Goal: Information Seeking & Learning: Learn about a topic

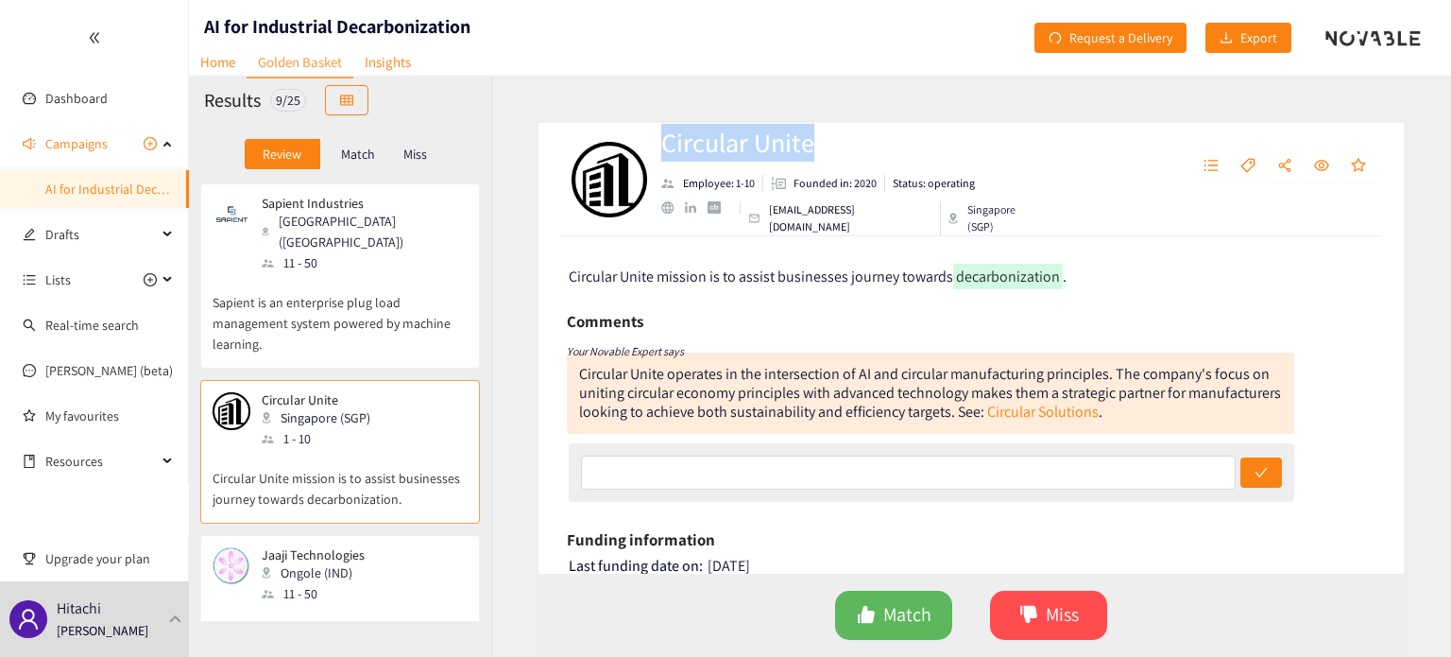
scroll to position [142, 0]
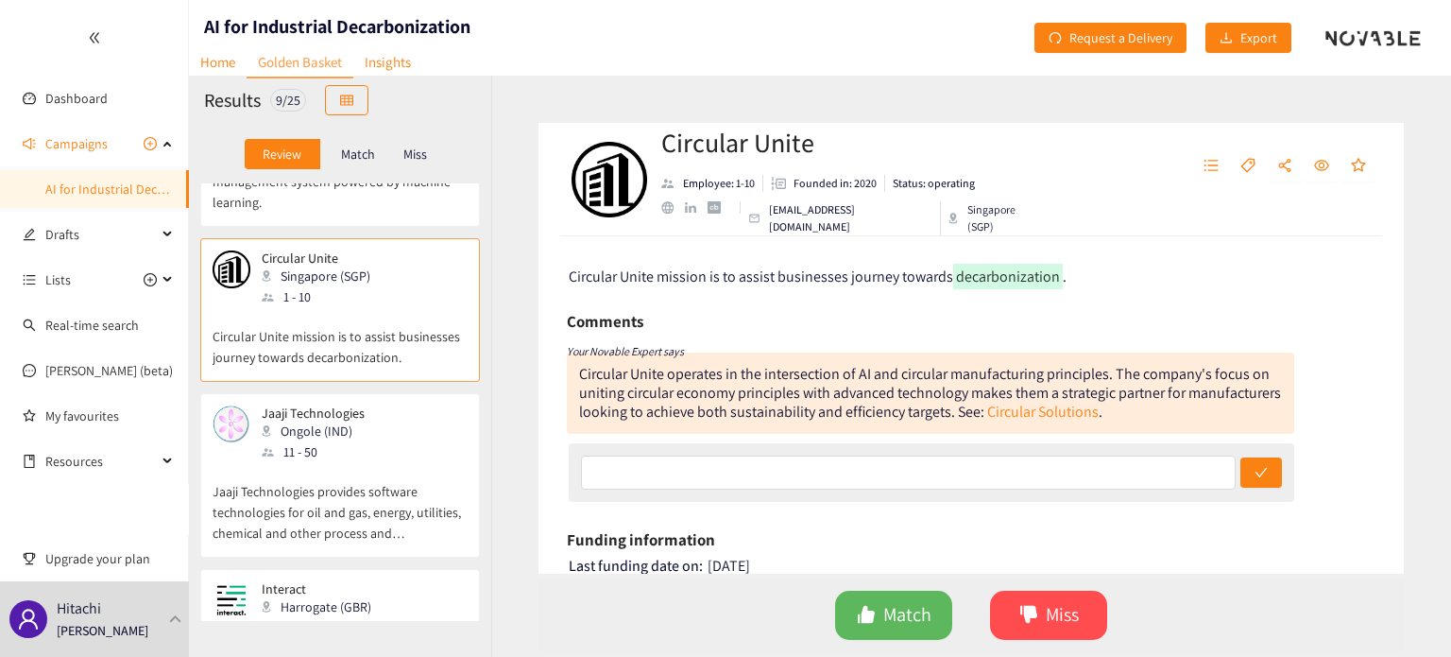
click at [834, 339] on div "Your Novable Expert says" at bounding box center [930, 350] width 727 height 24
click at [1051, 604] on span "Miss" at bounding box center [1062, 614] width 33 height 29
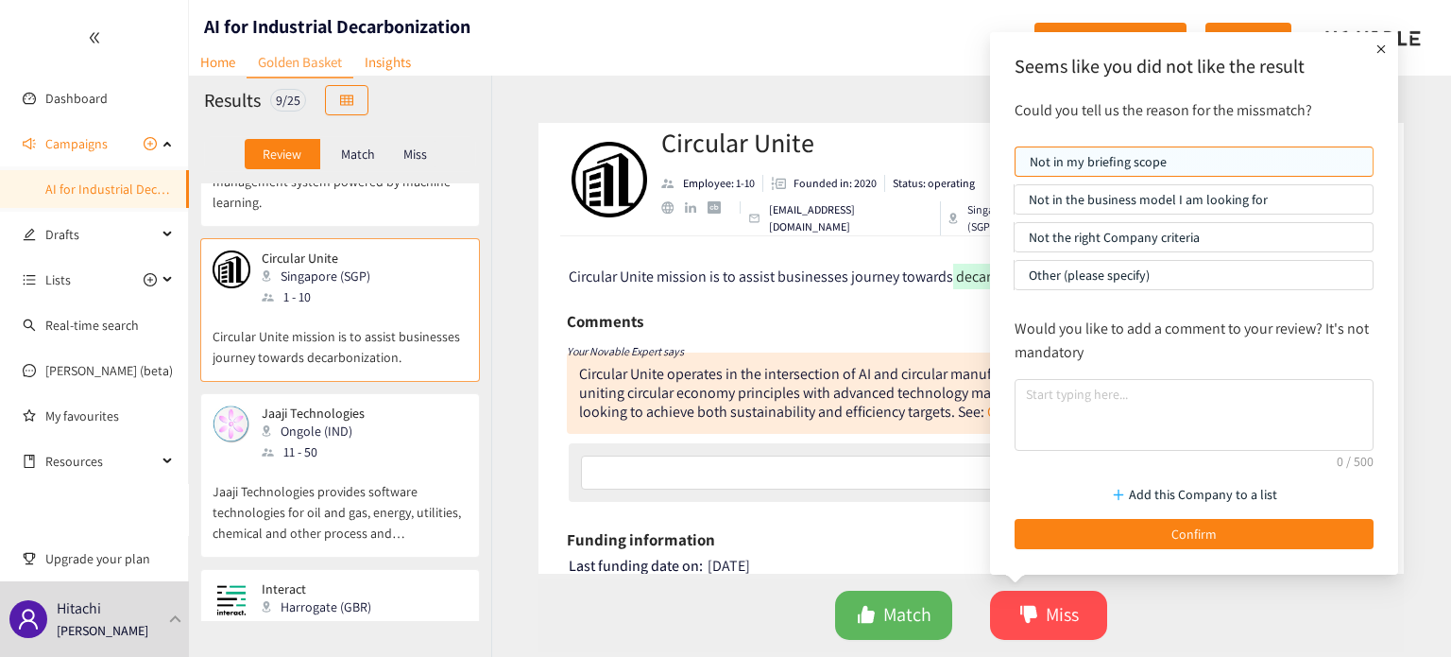
click at [1189, 237] on p "Not the right Company criteria" at bounding box center [1194, 237] width 330 height 28
click at [1015, 242] on input "Not the right Company criteria" at bounding box center [1015, 242] width 0 height 0
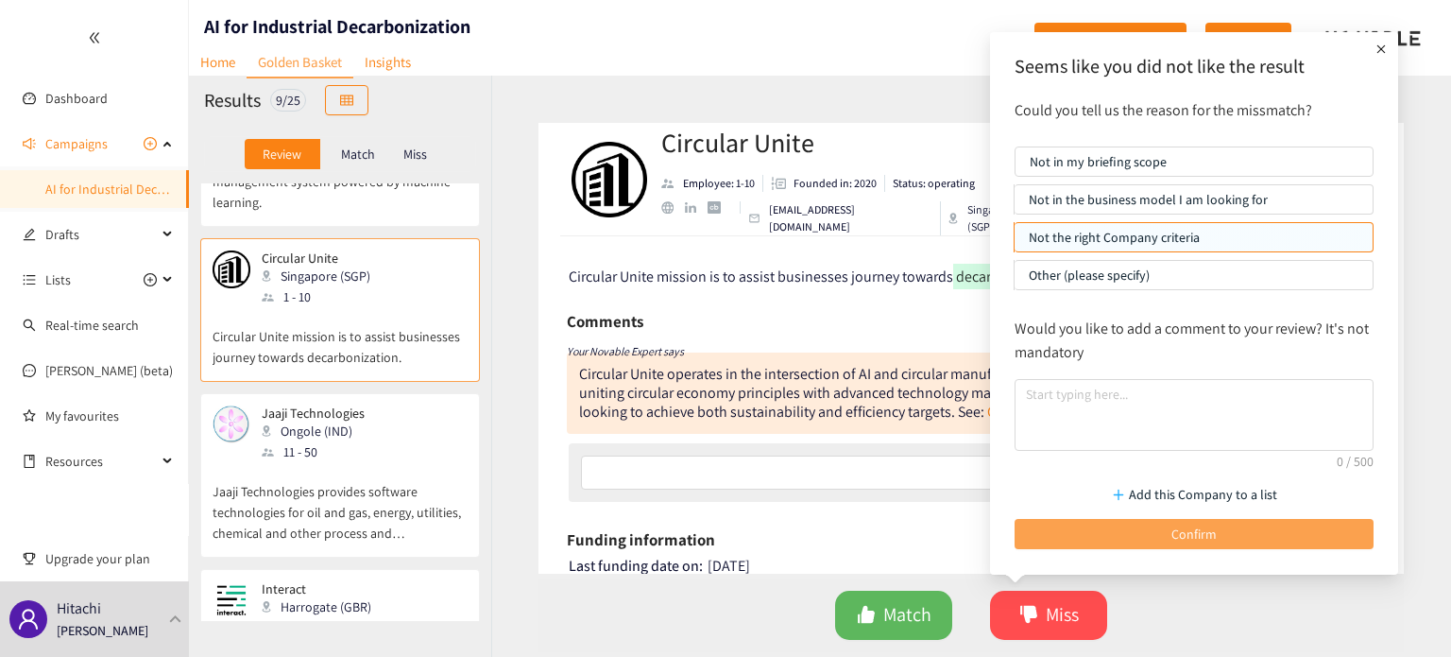
click at [1131, 543] on button "Confirm" at bounding box center [1194, 534] width 359 height 30
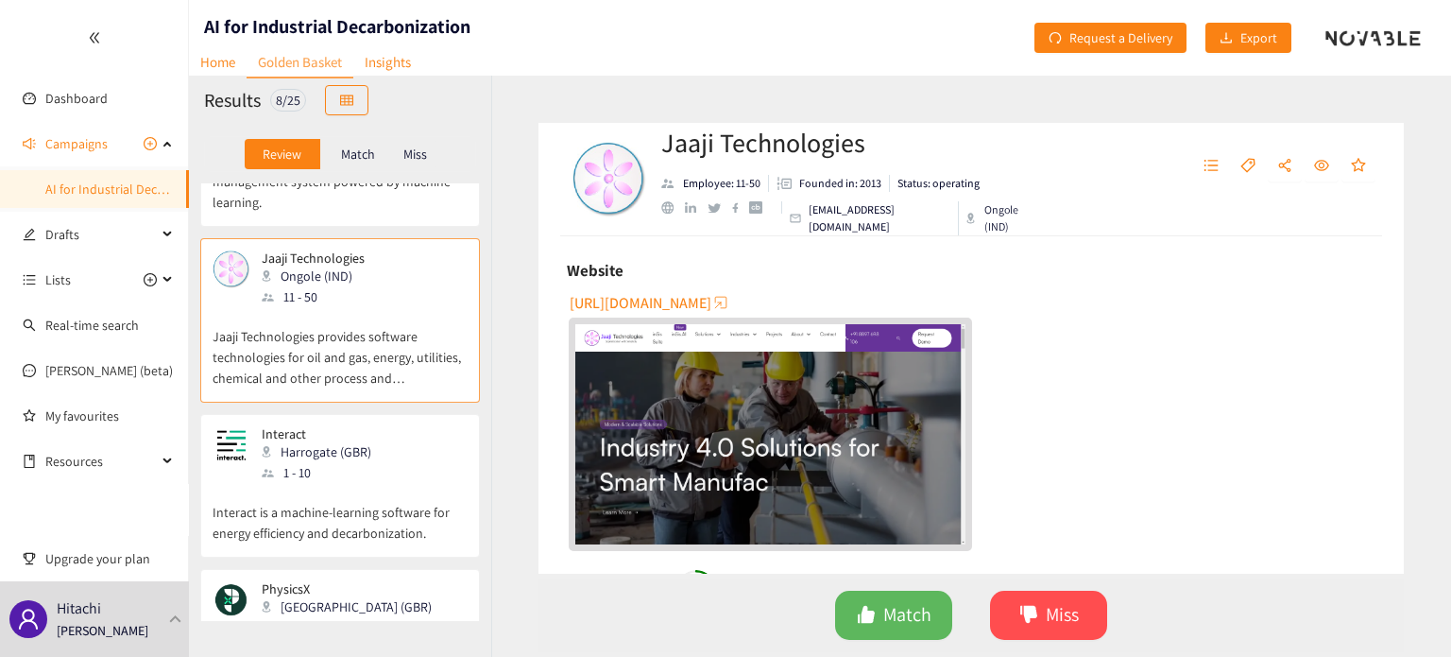
scroll to position [329, 0]
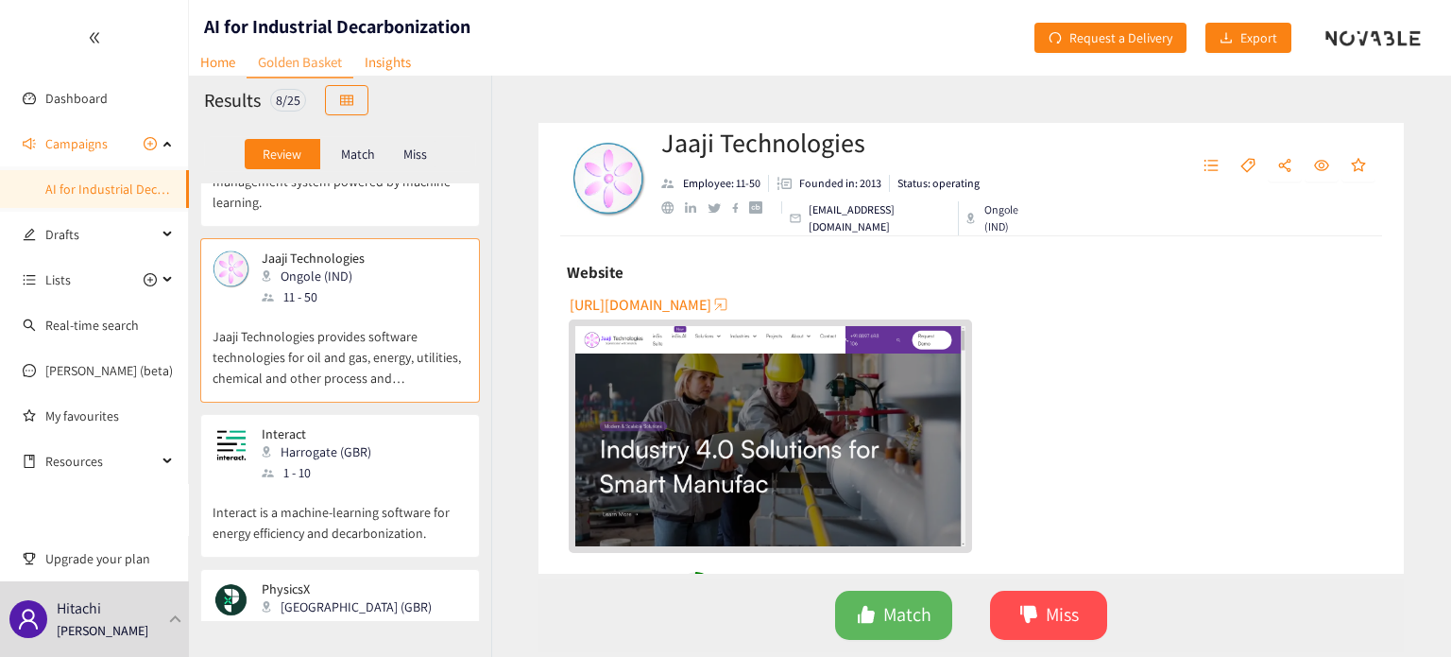
click at [707, 298] on span "[URL][DOMAIN_NAME]" at bounding box center [641, 305] width 142 height 24
click at [393, 483] on p "Interact is a machine-learning software for energy efficiency and decarbonizati…" at bounding box center [340, 513] width 255 height 60
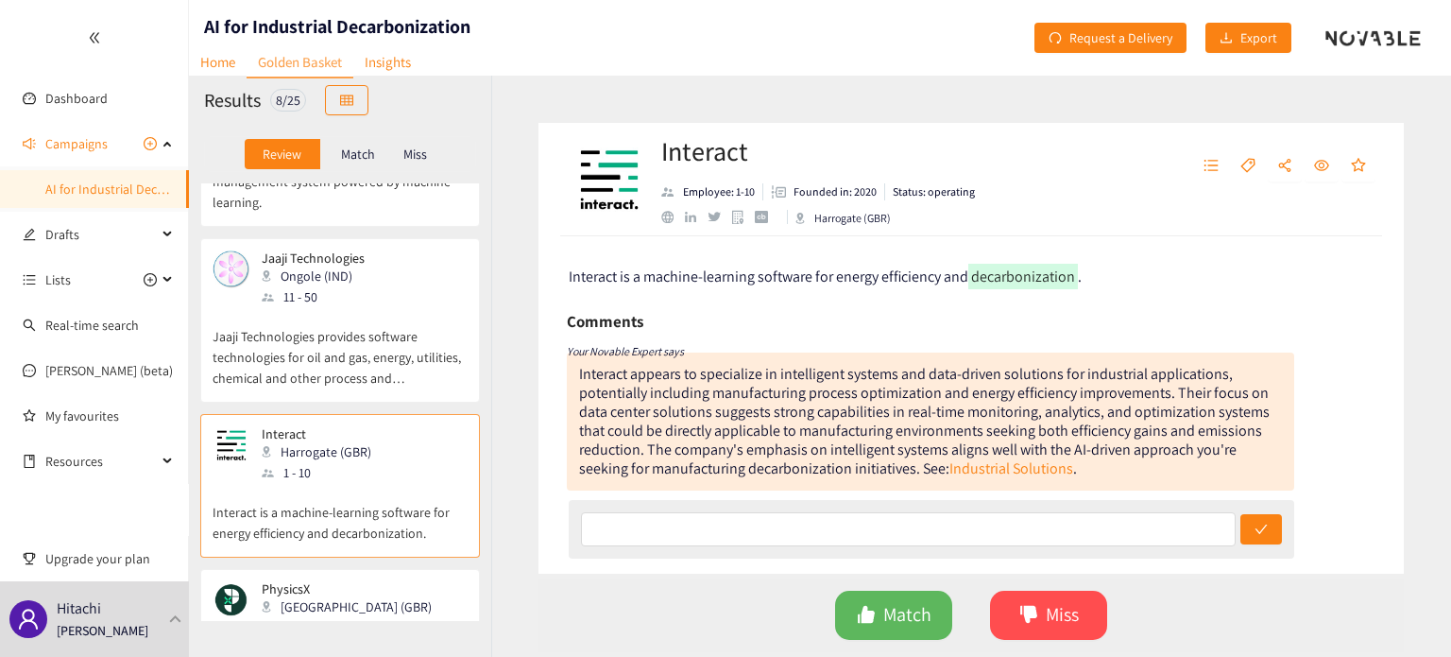
click at [691, 158] on h2 "Interact" at bounding box center [818, 151] width 314 height 38
copy h2 "Interact"
click at [785, 271] on span "Interact is a machine-learning software for energy efficiency and" at bounding box center [769, 276] width 400 height 20
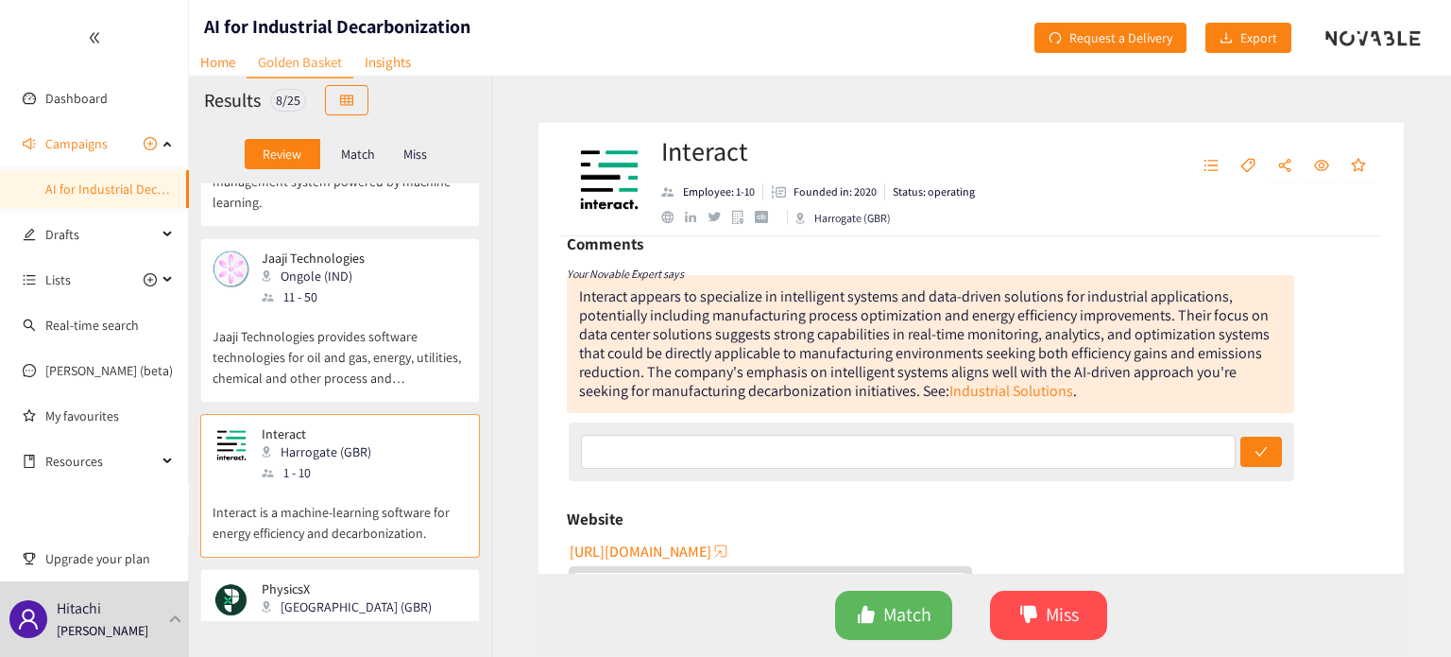
scroll to position [267, 0]
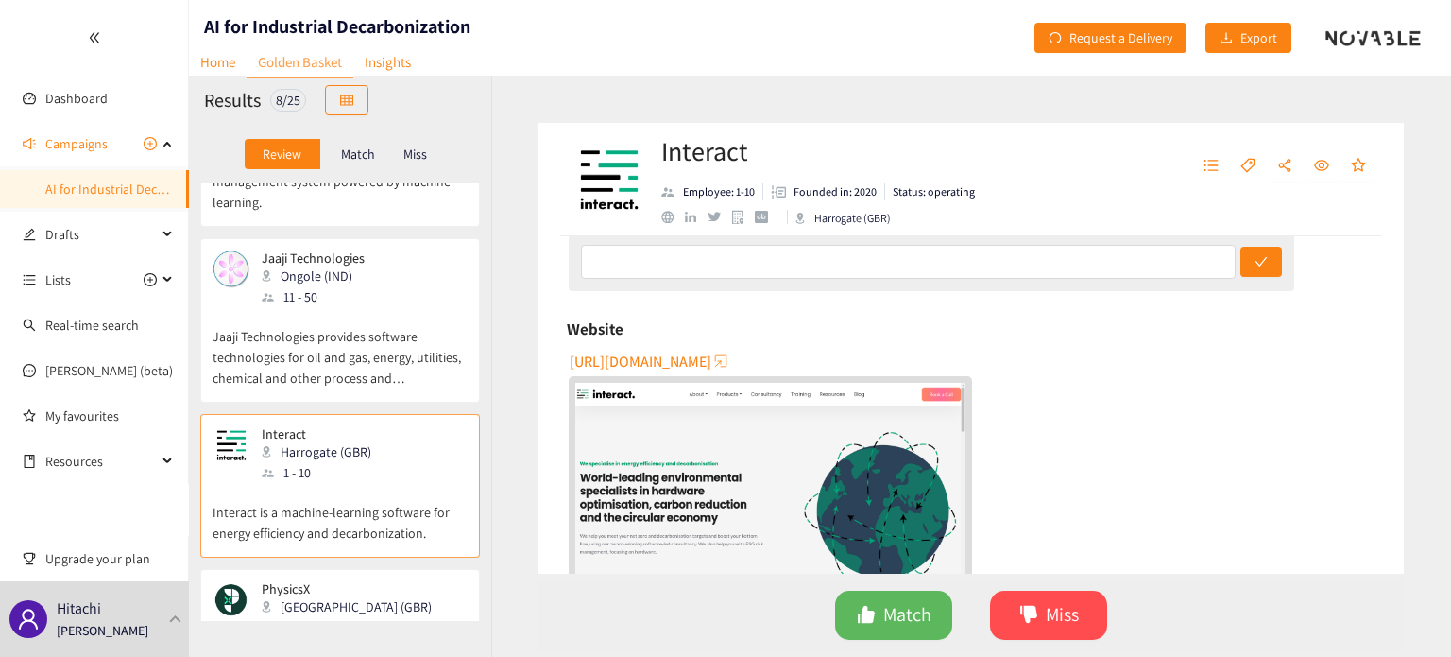
drag, startPoint x: 567, startPoint y: 360, endPoint x: 705, endPoint y: 363, distance: 138.0
click at [705, 363] on div "[URL][DOMAIN_NAME]" at bounding box center [973, 477] width 808 height 263
click at [705, 363] on span "[URL][DOMAIN_NAME]" at bounding box center [641, 362] width 142 height 24
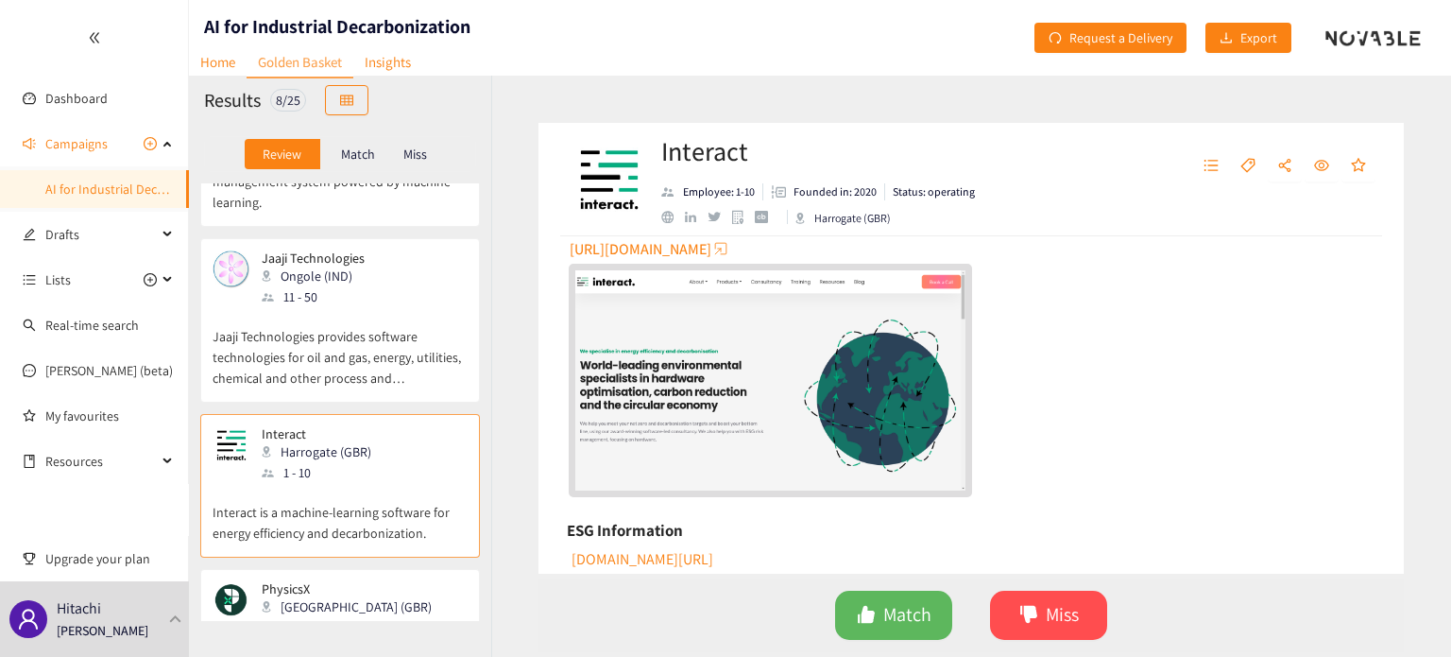
scroll to position [471, 0]
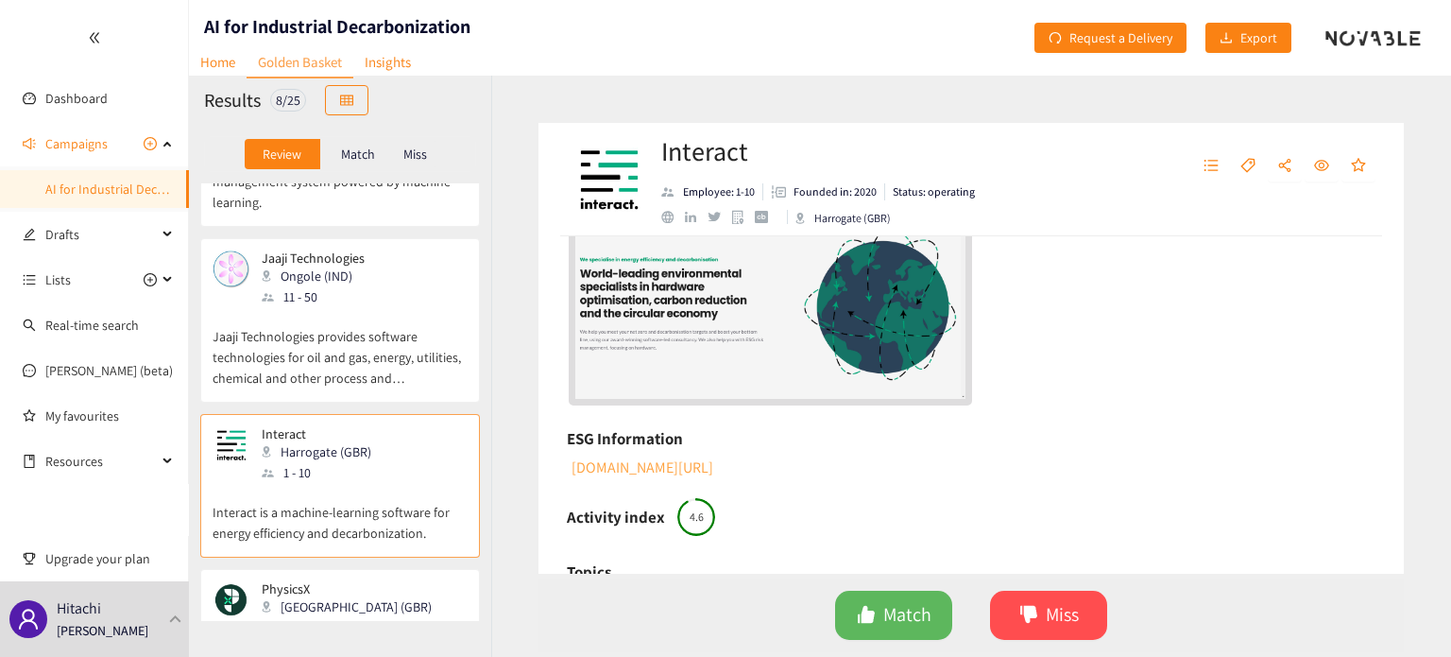
click at [713, 473] on link "[DOMAIN_NAME][URL]" at bounding box center [641, 467] width 145 height 20
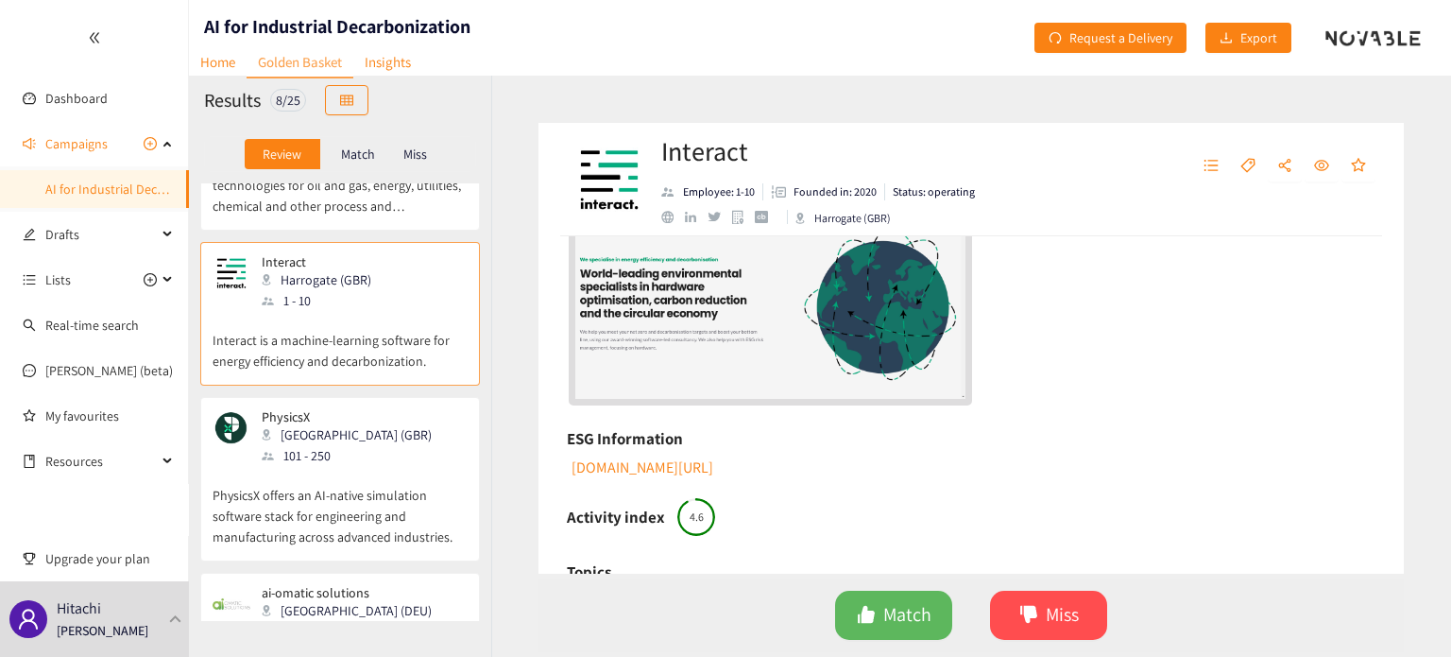
scroll to position [321, 0]
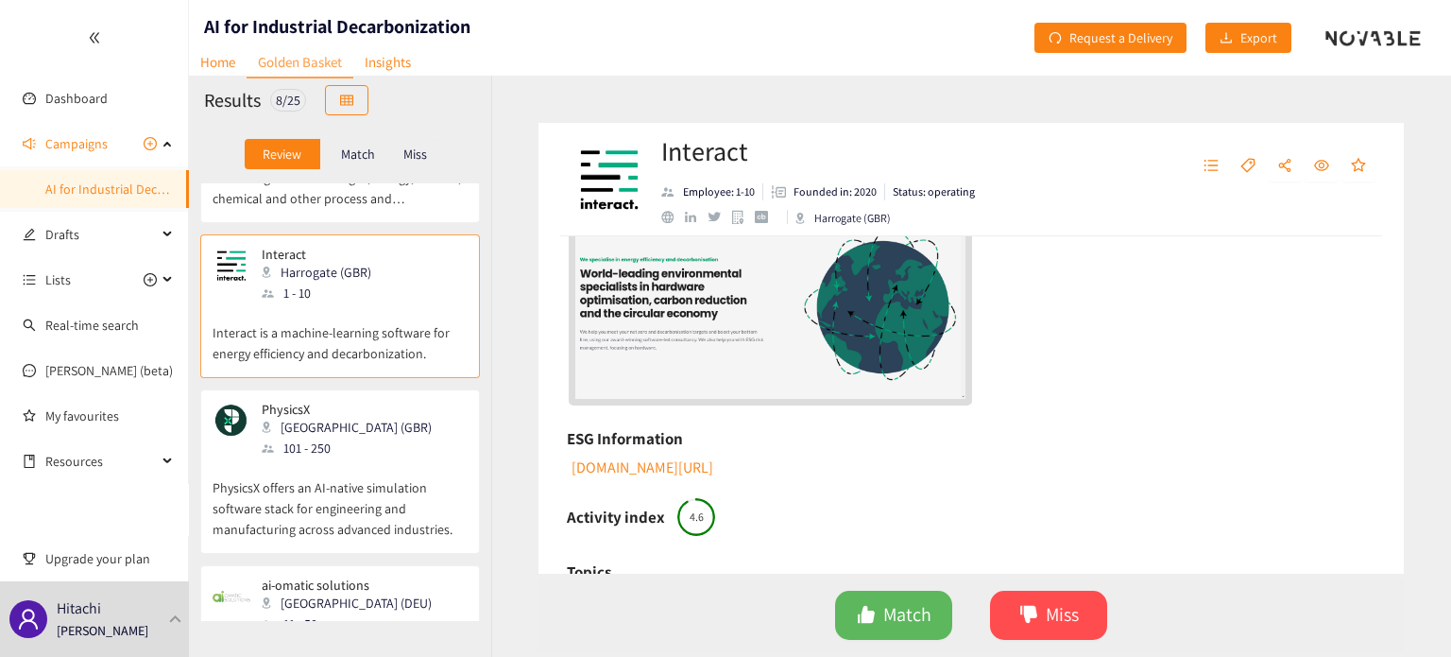
click at [419, 401] on div "PhysicsX [GEOGRAPHIC_DATA] (GBR) 101 - 250" at bounding box center [340, 429] width 255 height 57
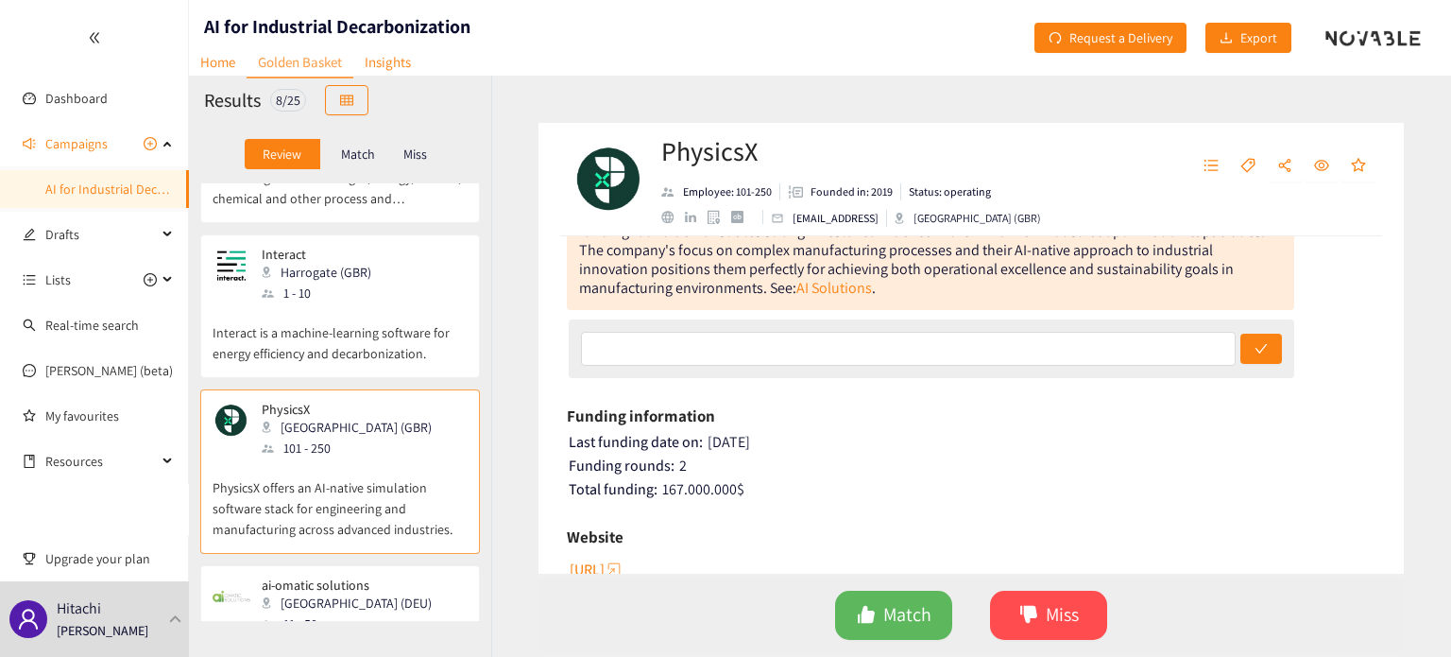
scroll to position [189, 0]
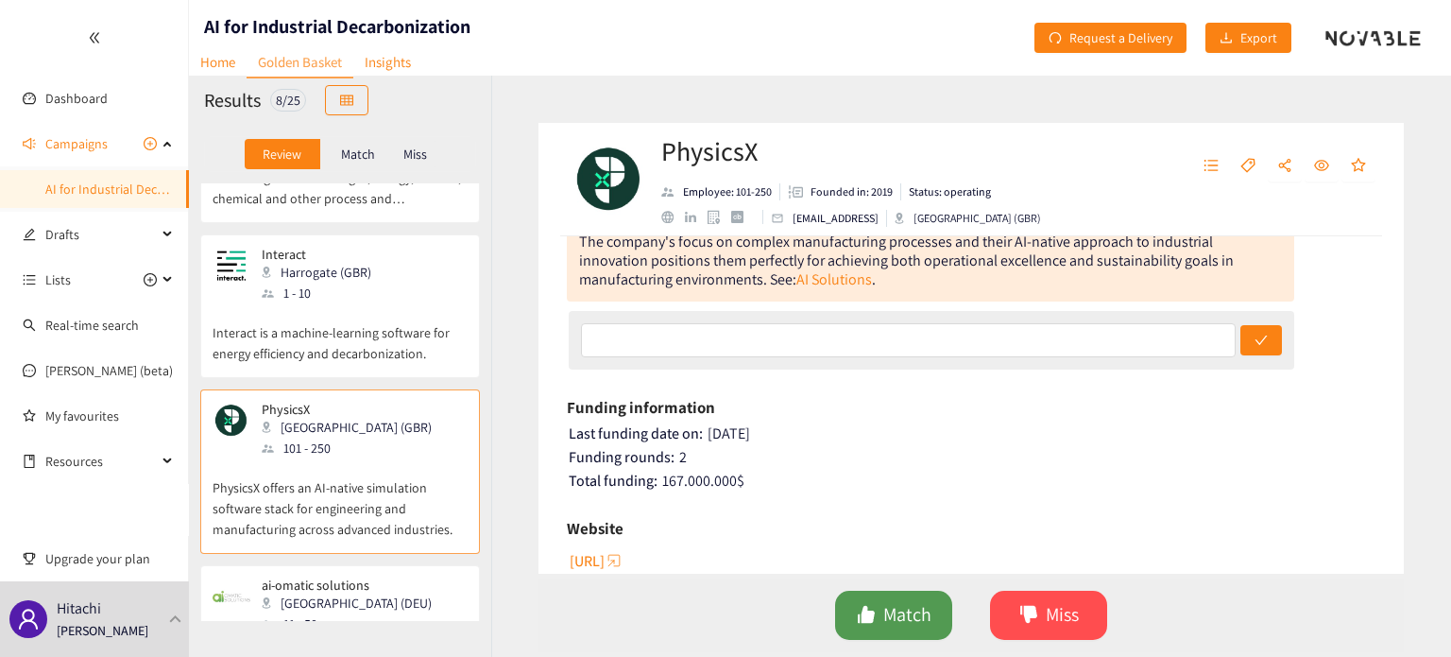
click at [868, 606] on icon "like" at bounding box center [866, 614] width 19 height 19
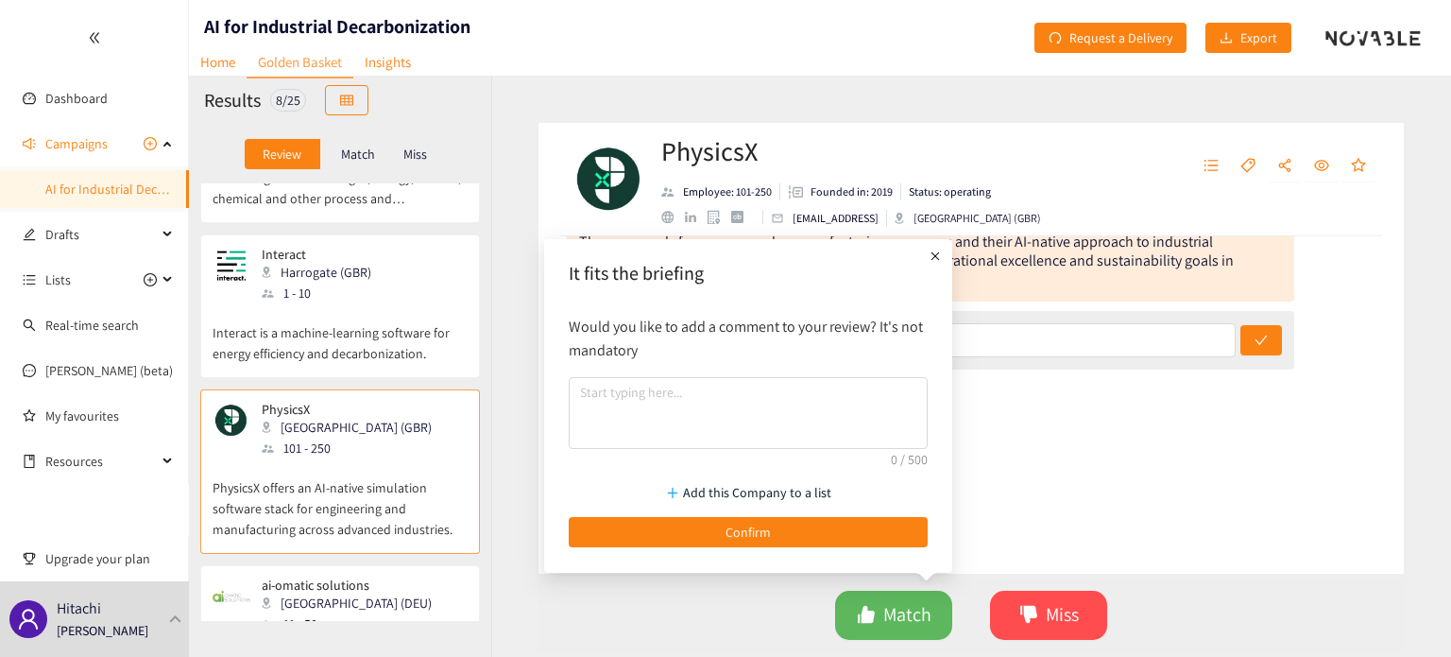
click at [812, 551] on div "Add this Company to a list Confirm" at bounding box center [748, 510] width 378 height 94
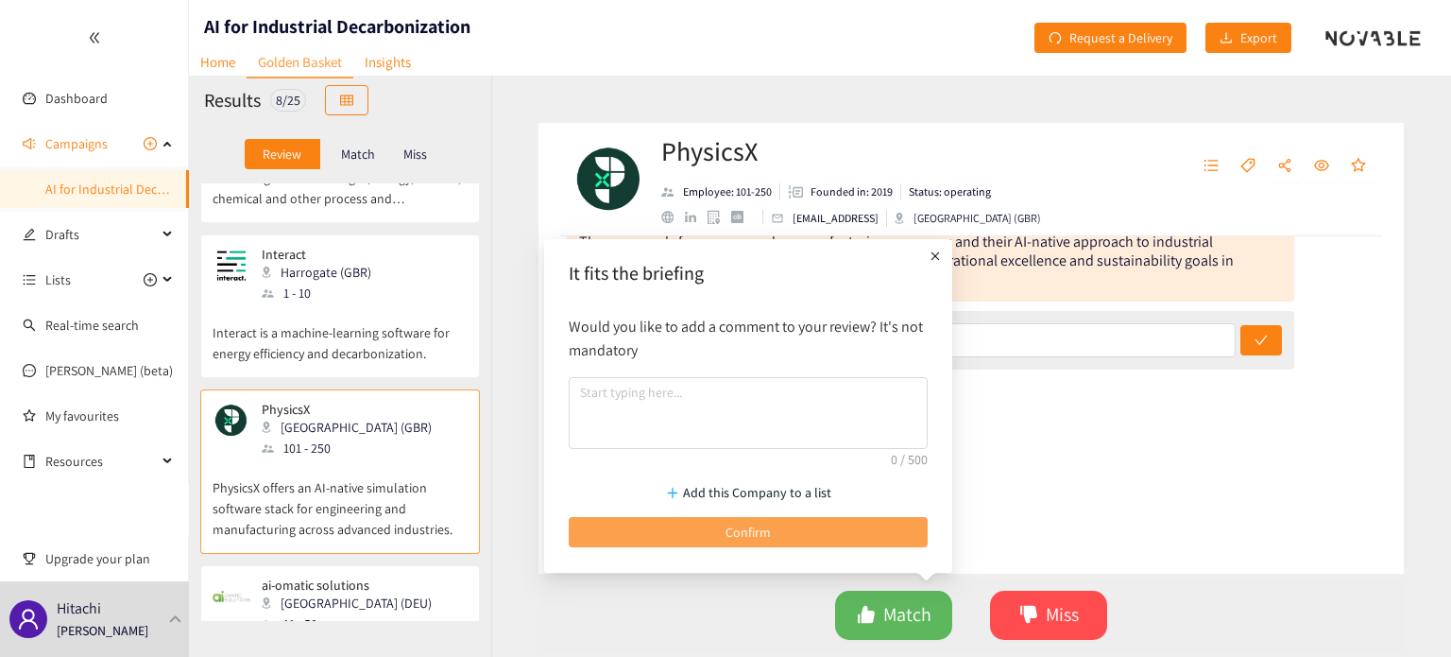
click at [801, 536] on button "Confirm" at bounding box center [748, 532] width 359 height 30
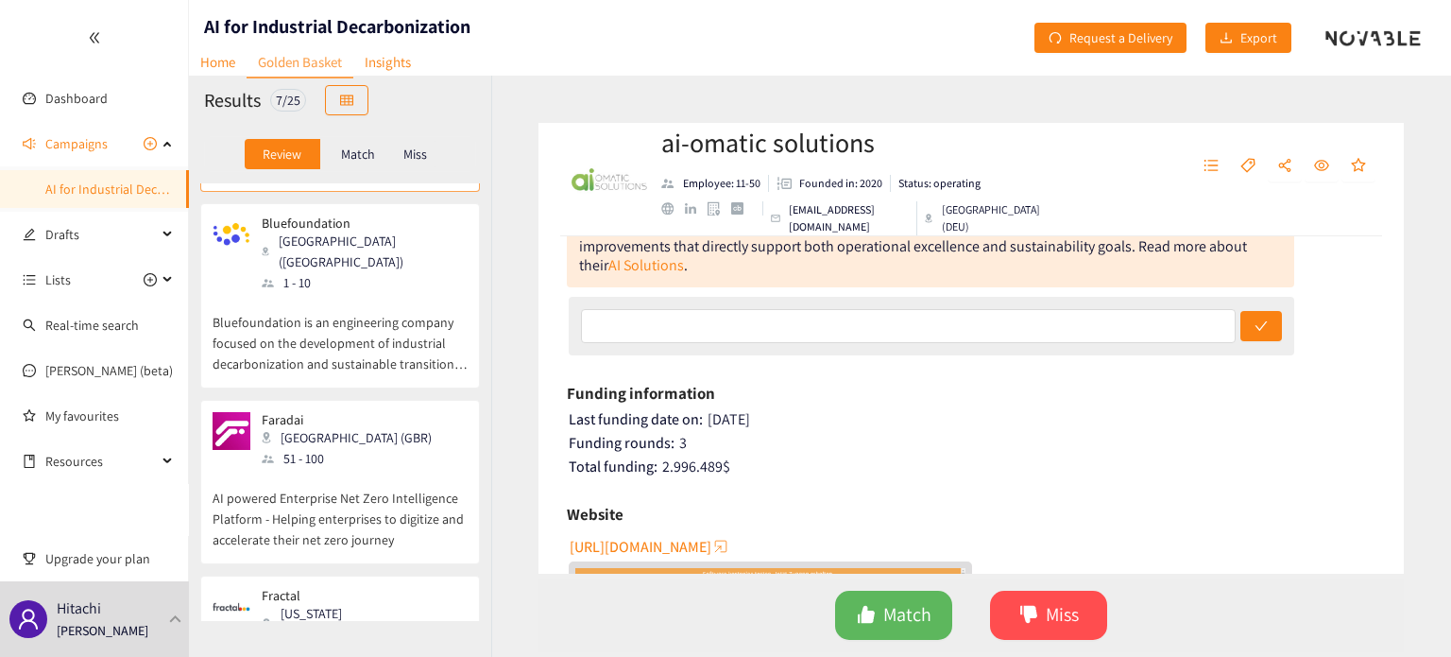
scroll to position [748, 0]
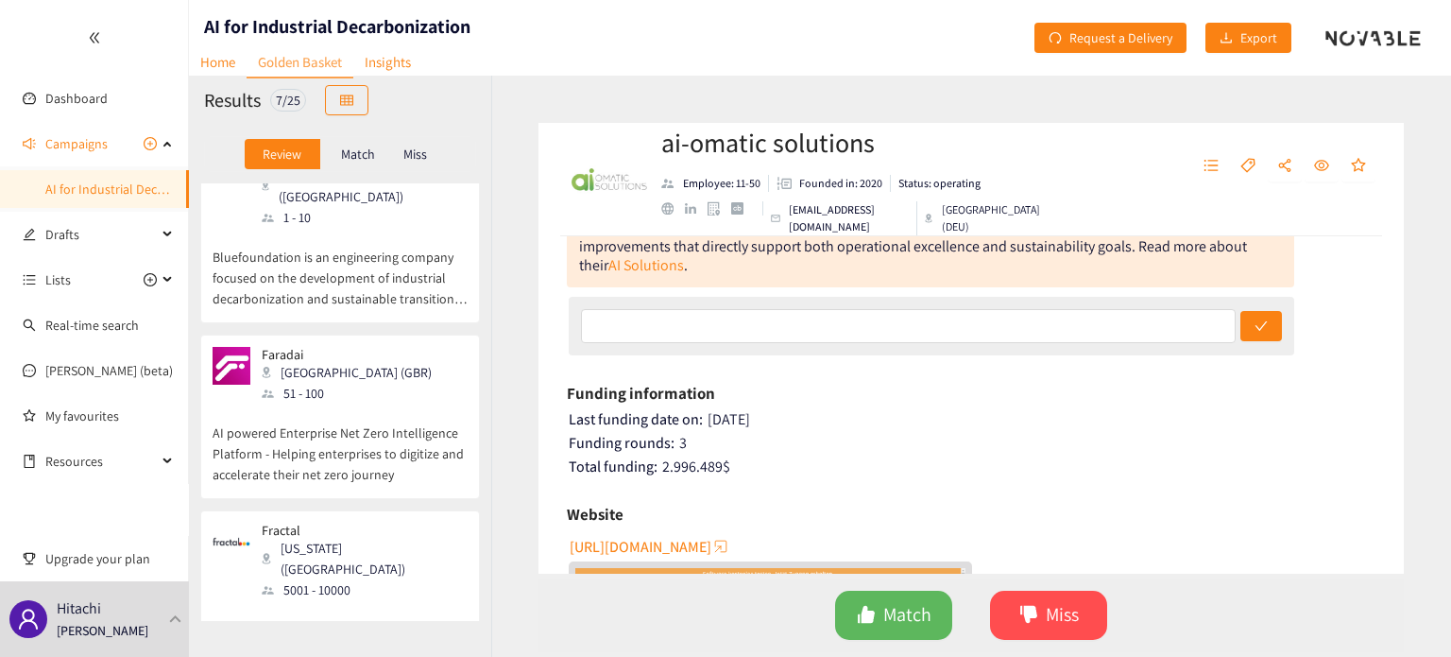
click at [413, 403] on p "AI powered Enterprise Net Zero Intelligence Platform - Helping enterprises to d…" at bounding box center [340, 443] width 255 height 81
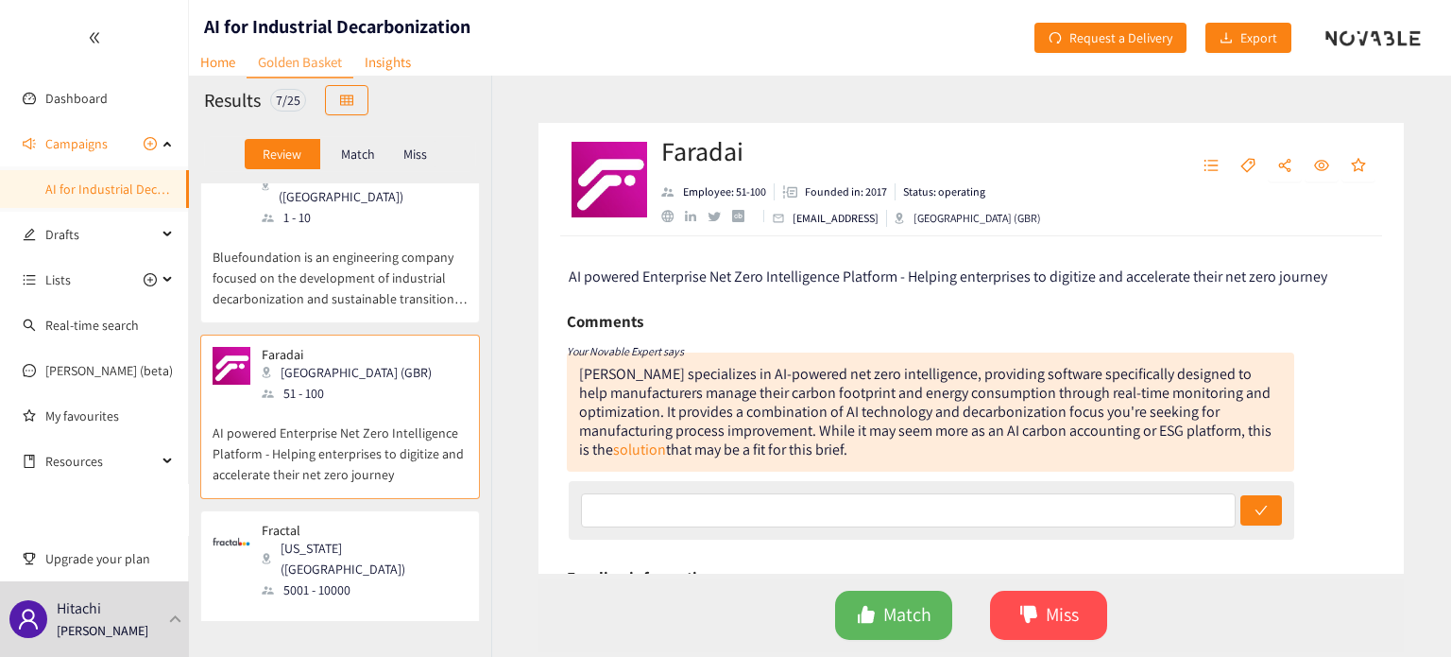
click at [389, 522] on div "Fractal [US_STATE] ([GEOGRAPHIC_DATA]) 5001 - 10000" at bounding box center [340, 560] width 255 height 77
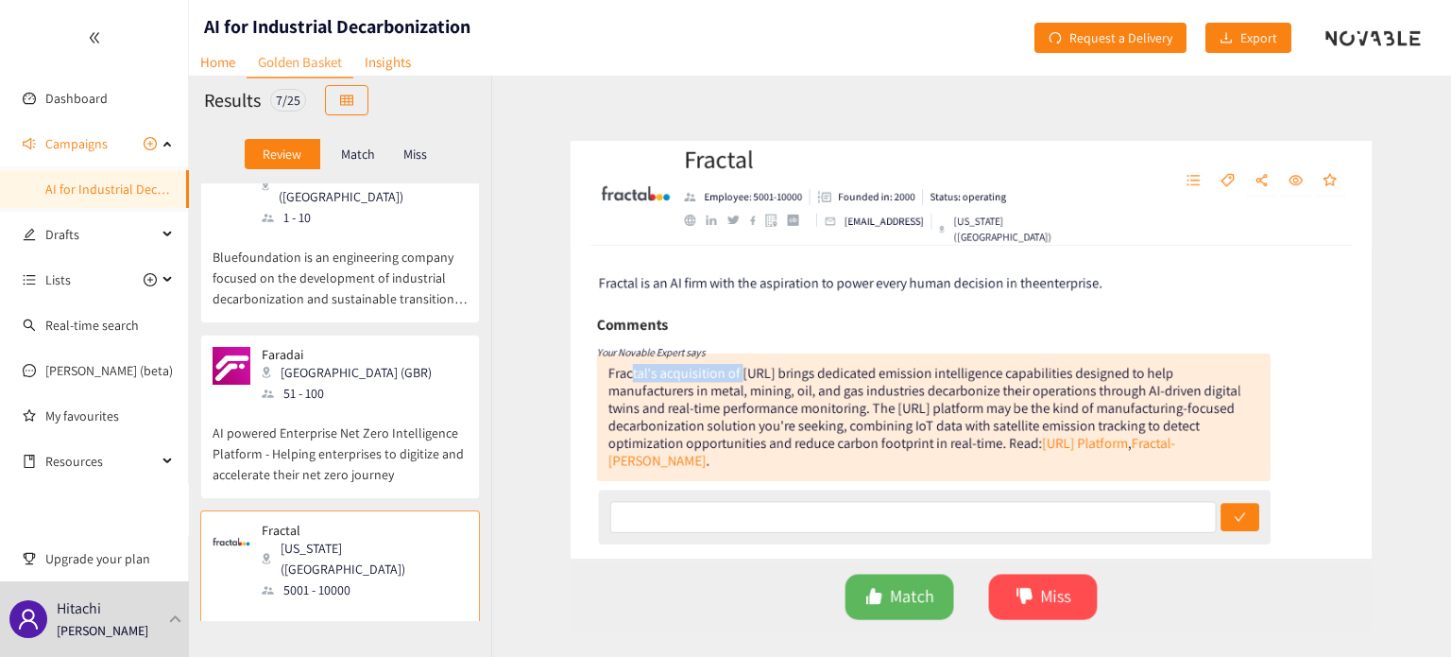
drag, startPoint x: 723, startPoint y: 380, endPoint x: 603, endPoint y: 366, distance: 120.8
click at [603, 366] on div "Fractal's acquisition of [URL] brings dedicated emission intelligence capabilit…" at bounding box center [920, 421] width 683 height 114
click at [555, 344] on div "Fractal is an AI firm with the aspiration to power every human decision in thee…" at bounding box center [970, 404] width 865 height 337
click at [353, 157] on p "Match" at bounding box center [358, 153] width 34 height 15
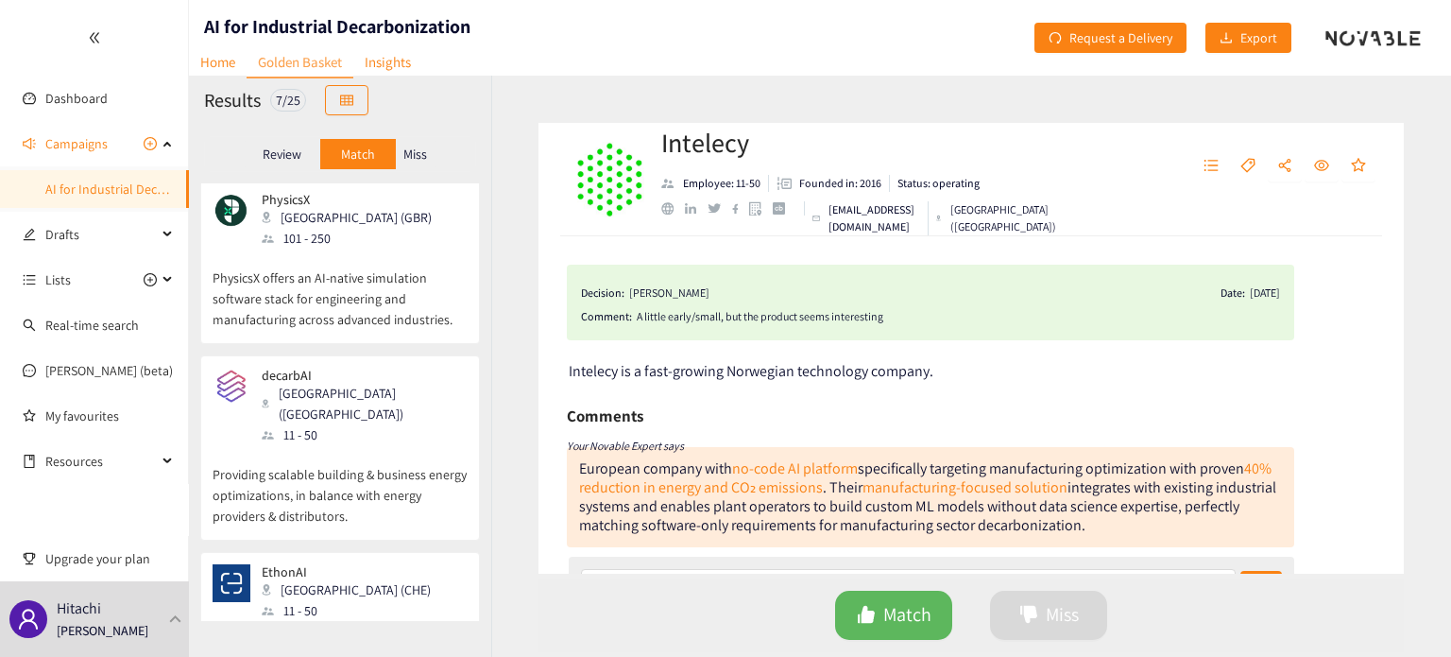
click at [403, 564] on div "EthonAI Zürich (CHE) 11 - 50" at bounding box center [340, 592] width 255 height 57
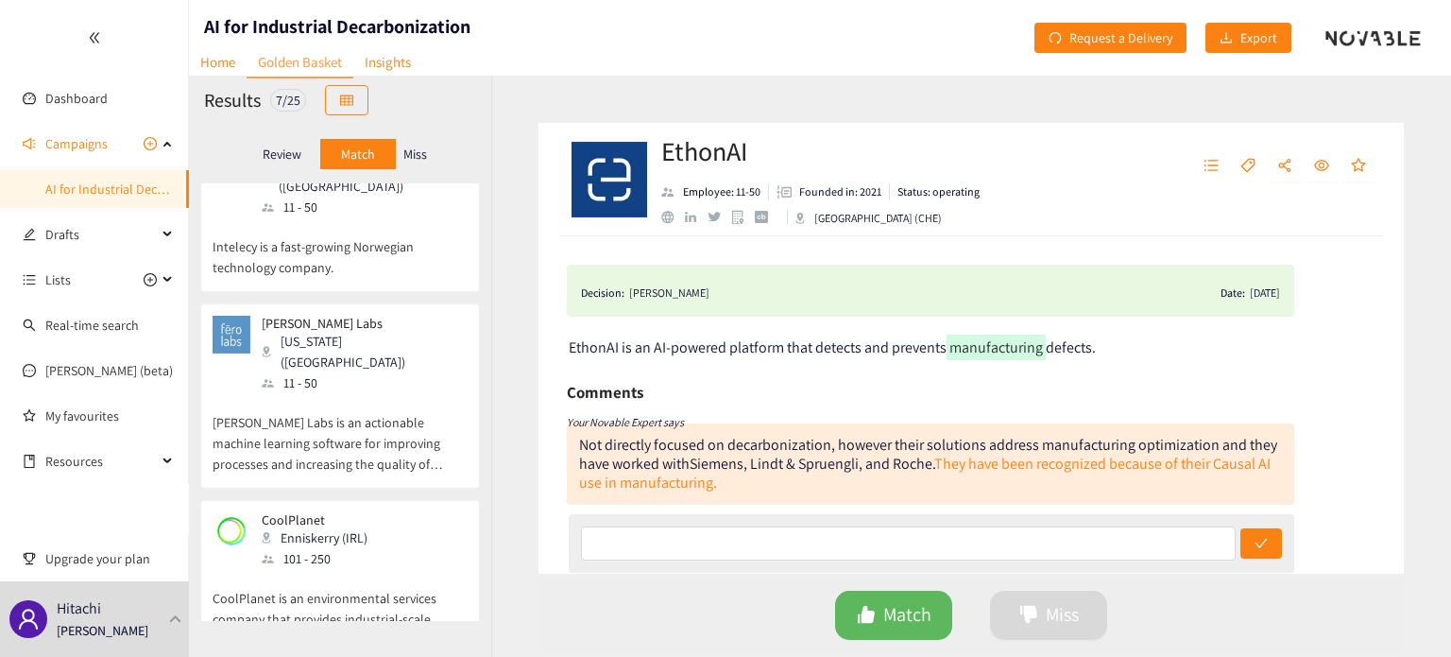
scroll to position [0, 0]
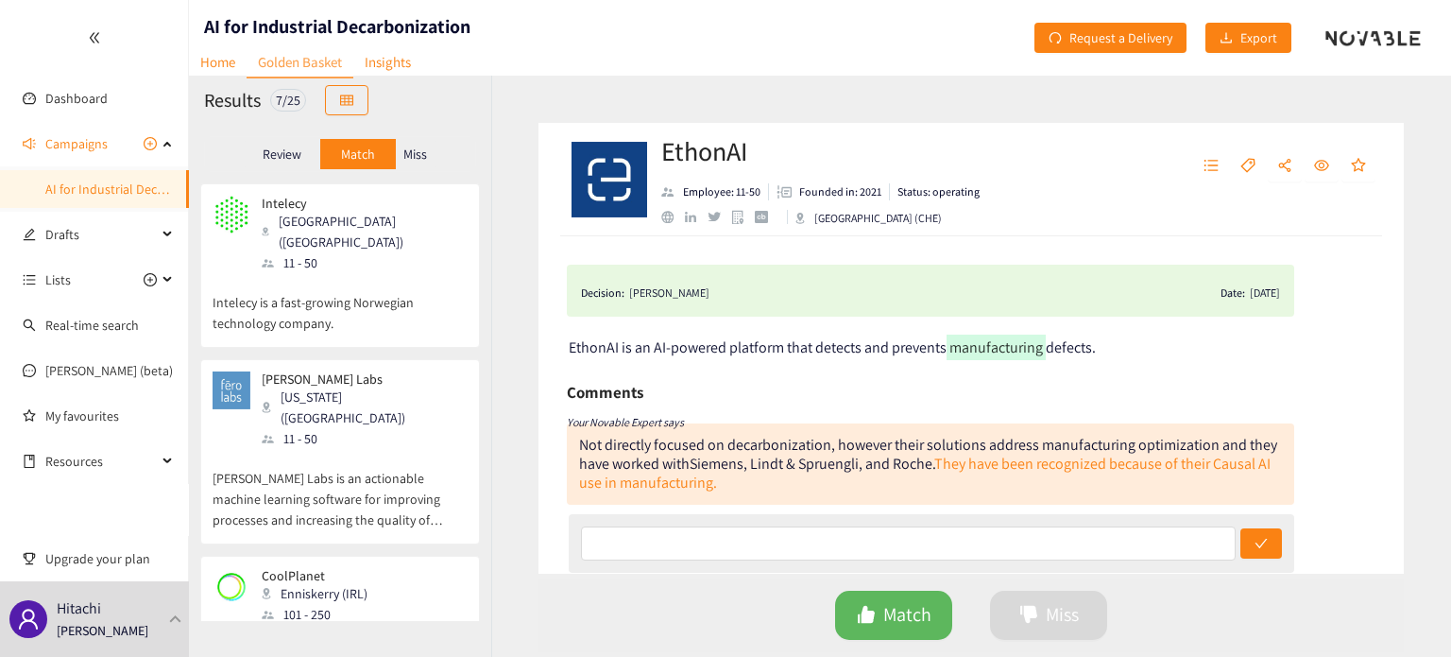
click at [424, 161] on p "Miss" at bounding box center [415, 153] width 24 height 15
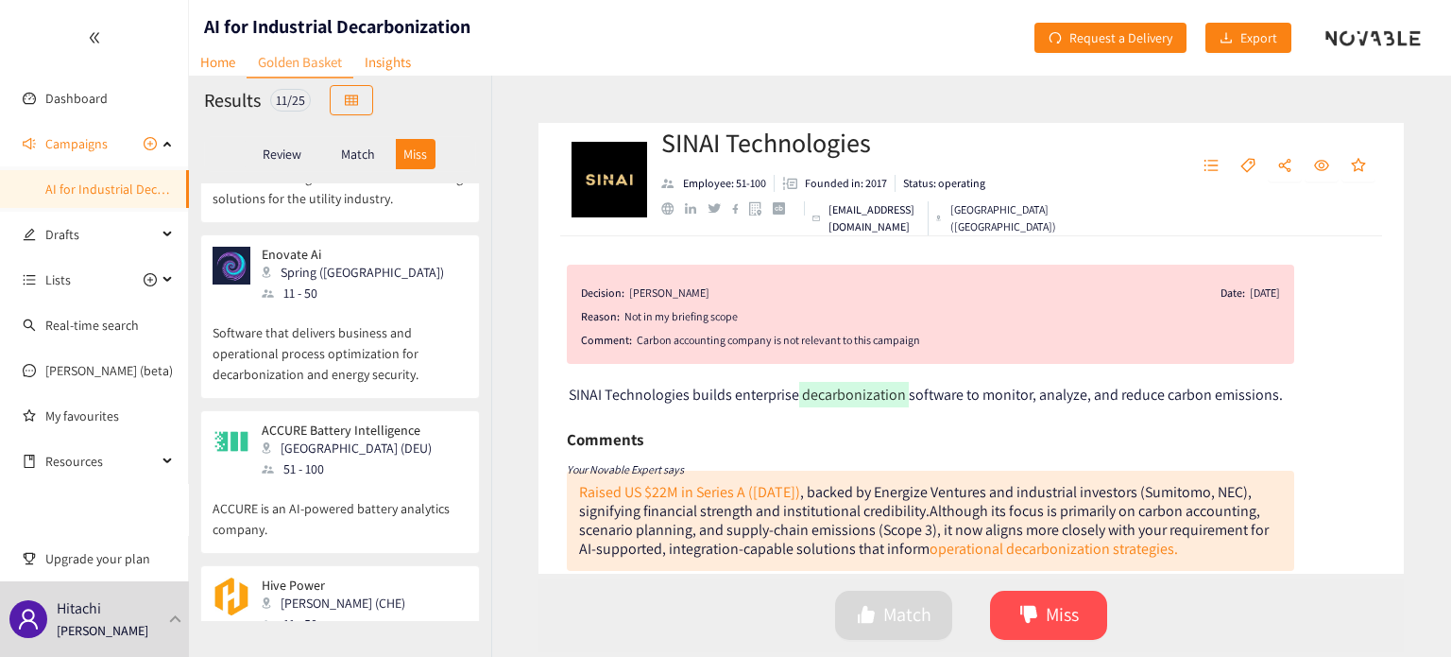
scroll to position [1428, 0]
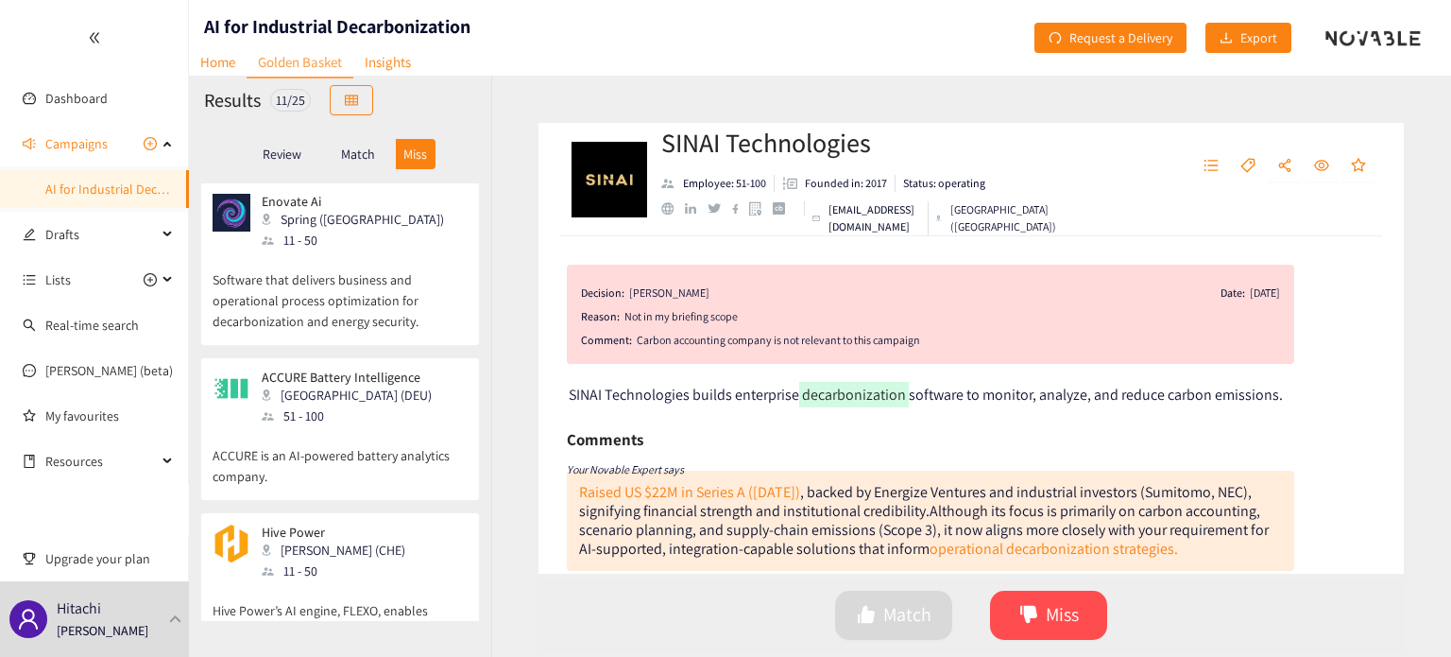
click at [283, 165] on div "Review" at bounding box center [283, 154] width 76 height 30
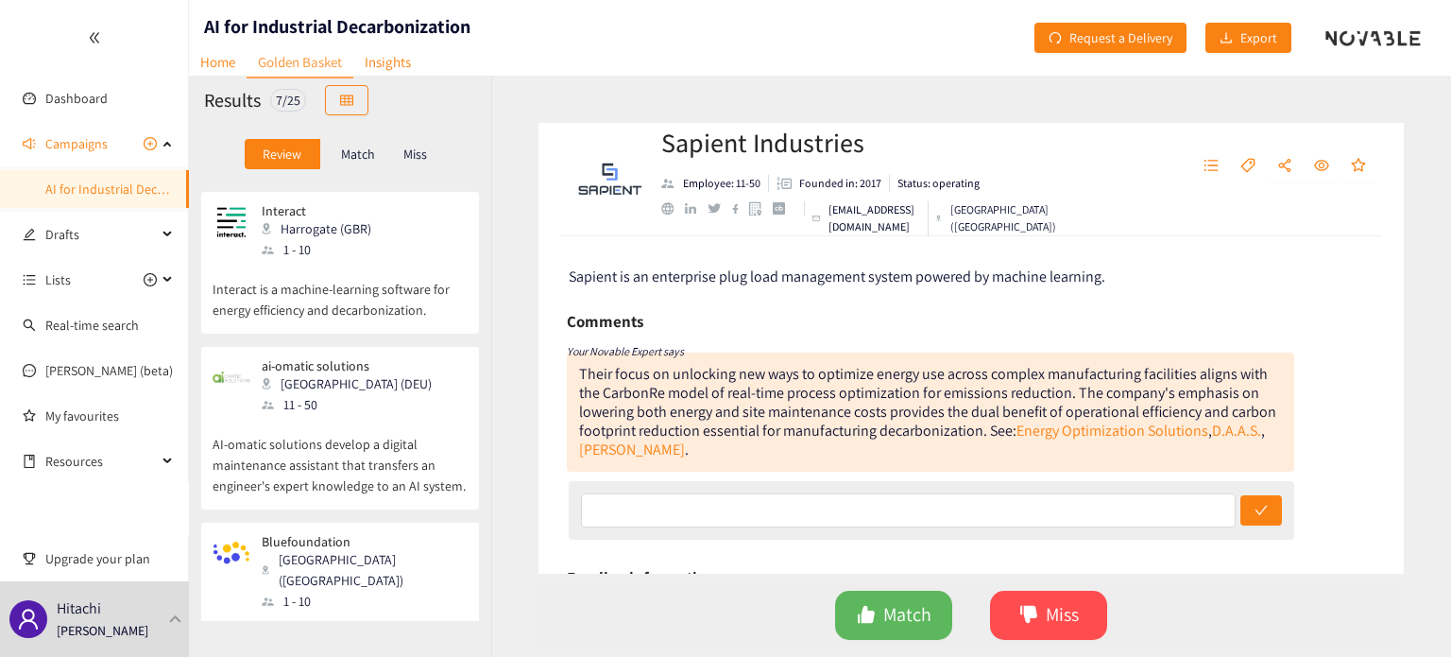
scroll to position [0, 0]
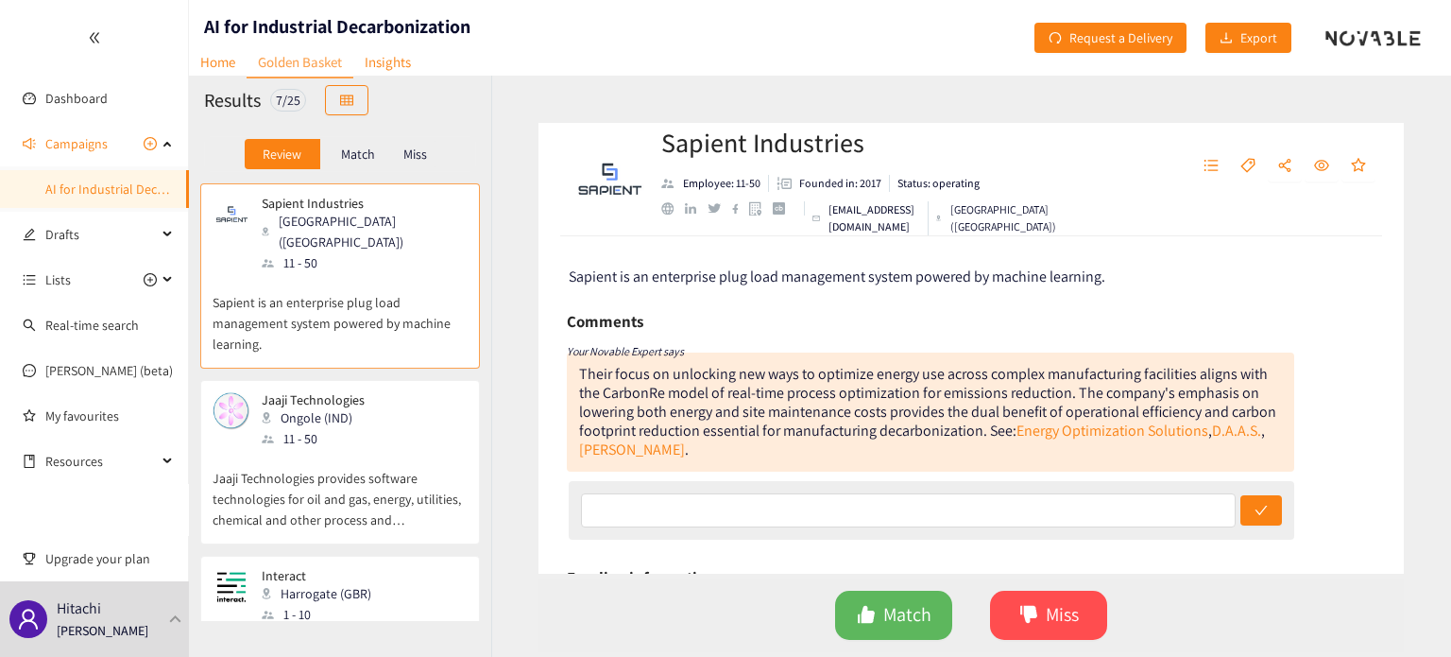
click at [401, 305] on p "Sapient is an enterprise plug load management system powered by machine learnin…" at bounding box center [340, 313] width 255 height 81
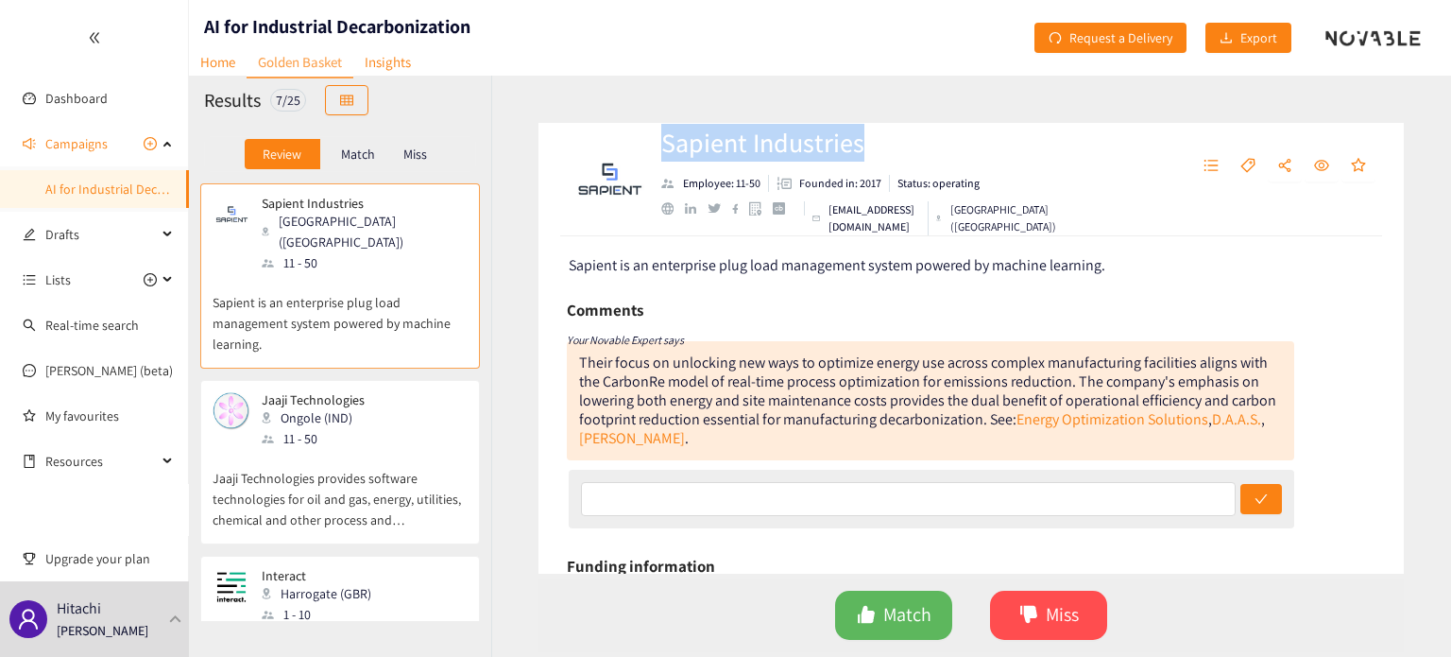
drag, startPoint x: 664, startPoint y: 146, endPoint x: 862, endPoint y: 146, distance: 197.4
click at [862, 146] on h2 "Sapient Industries" at bounding box center [851, 143] width 381 height 38
copy h2 "Sapient Industries"
click at [523, 249] on div "Sapient Industries Employee: 11-50 Founded in: 2017 Status: operating [EMAIL_AD…" at bounding box center [971, 366] width 960 height 581
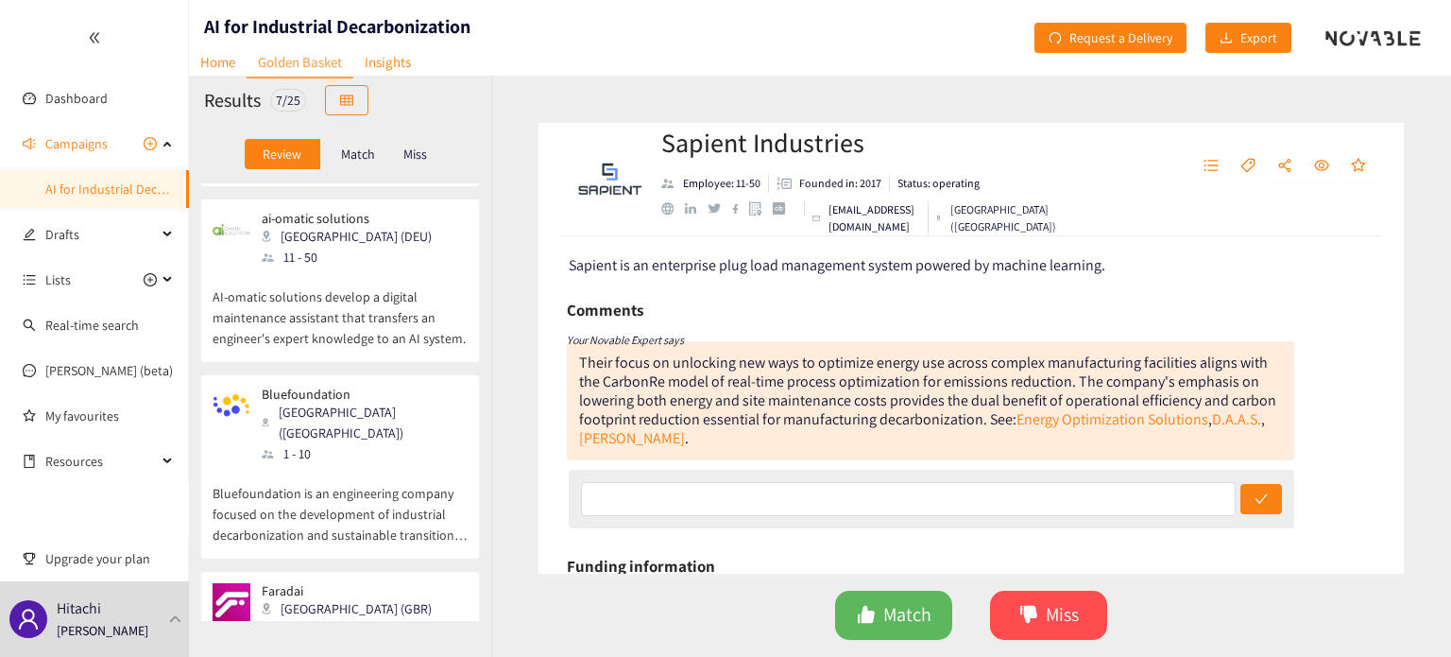
scroll to position [748, 0]
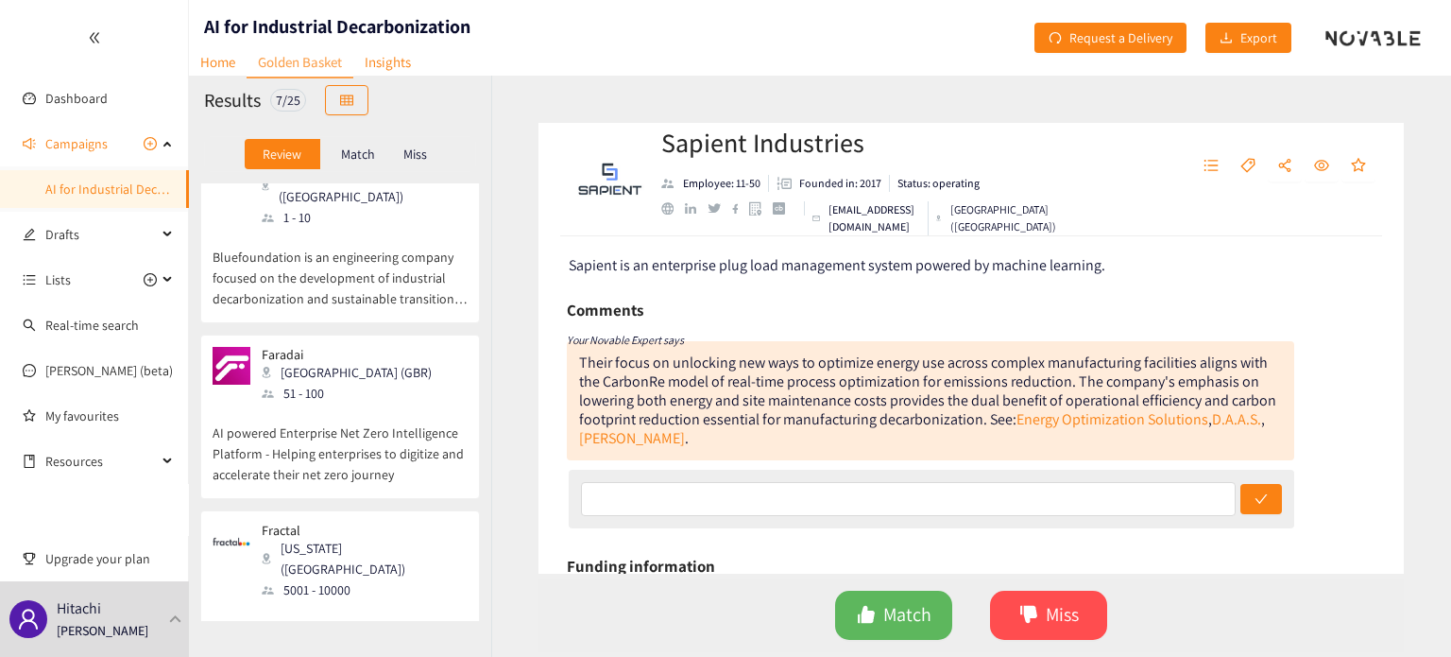
click at [384, 600] on p "Fractal is an AI firm with the aspiration to power every human decision in thee…" at bounding box center [340, 640] width 255 height 81
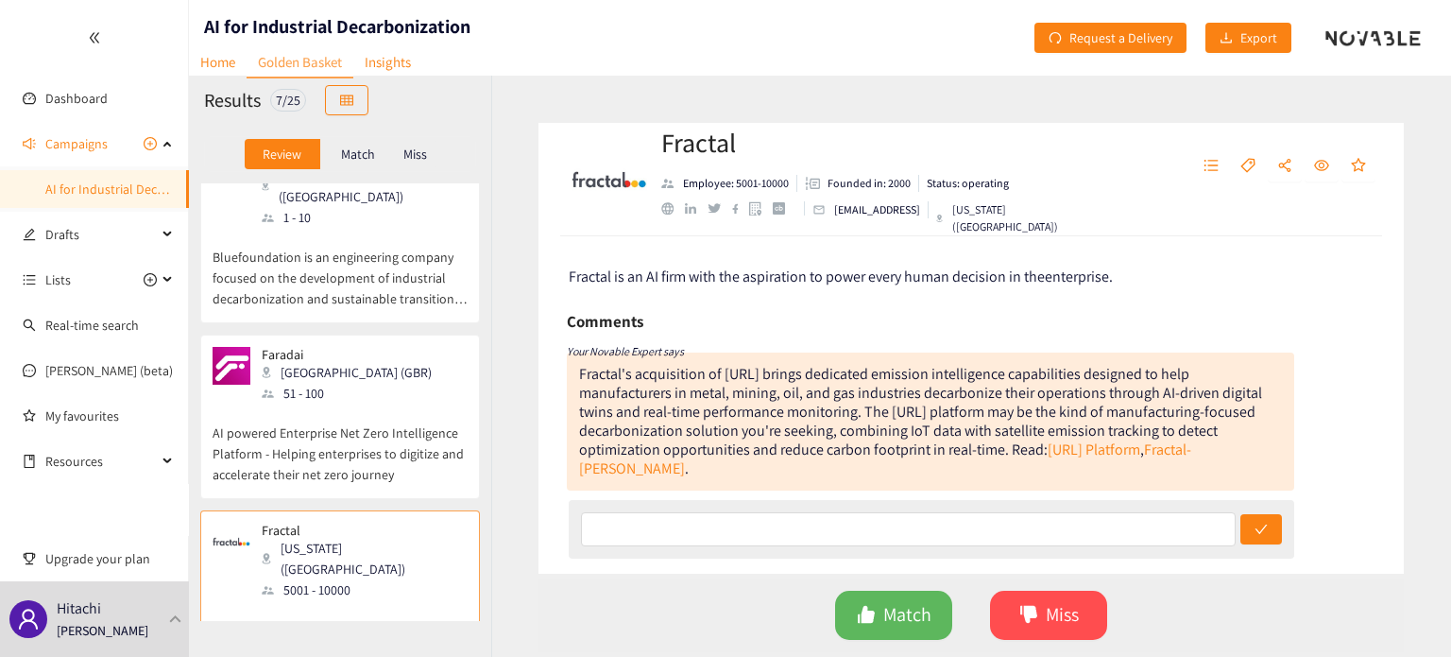
click at [344, 510] on div "Fractal [US_STATE] ([GEOGRAPHIC_DATA]) 5001 - 10000 Fractal is an AI firm with …" at bounding box center [340, 602] width 280 height 185
click at [360, 419] on p "AI powered Enterprise Net Zero Intelligence Platform - Helping enterprises to d…" at bounding box center [340, 443] width 255 height 81
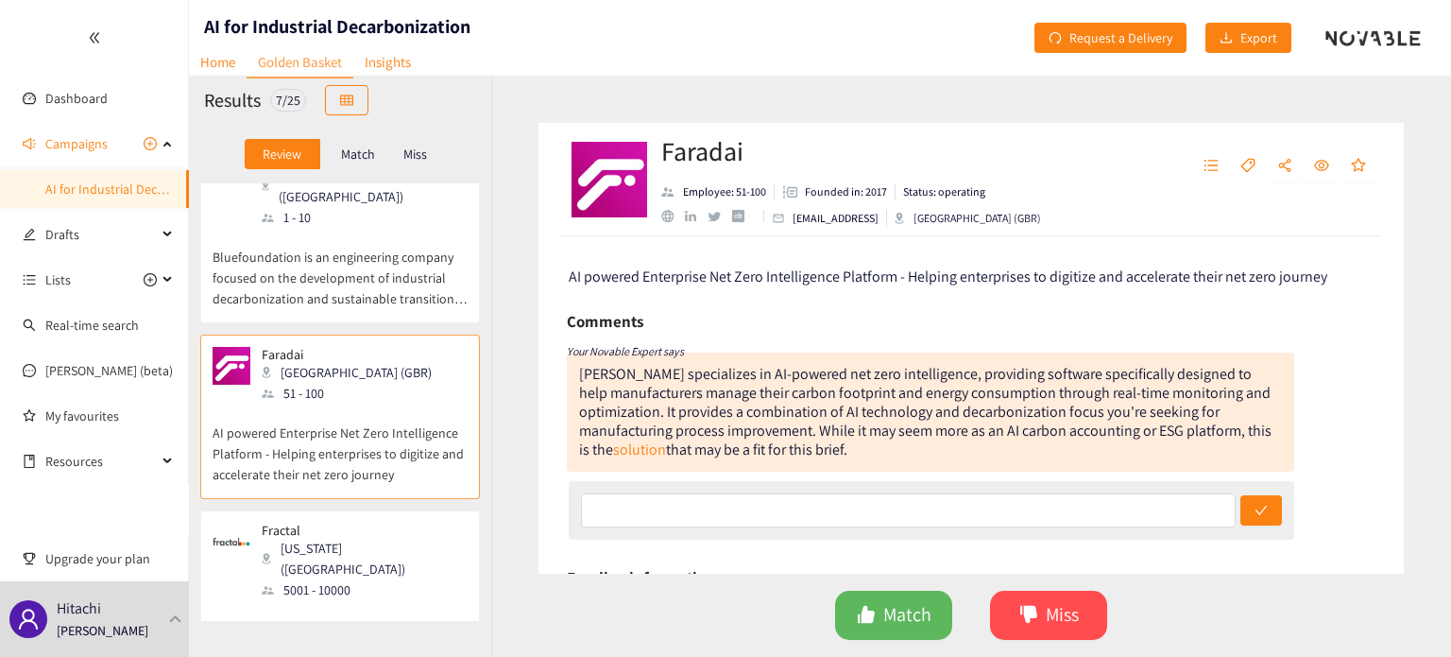
scroll to position [680, 0]
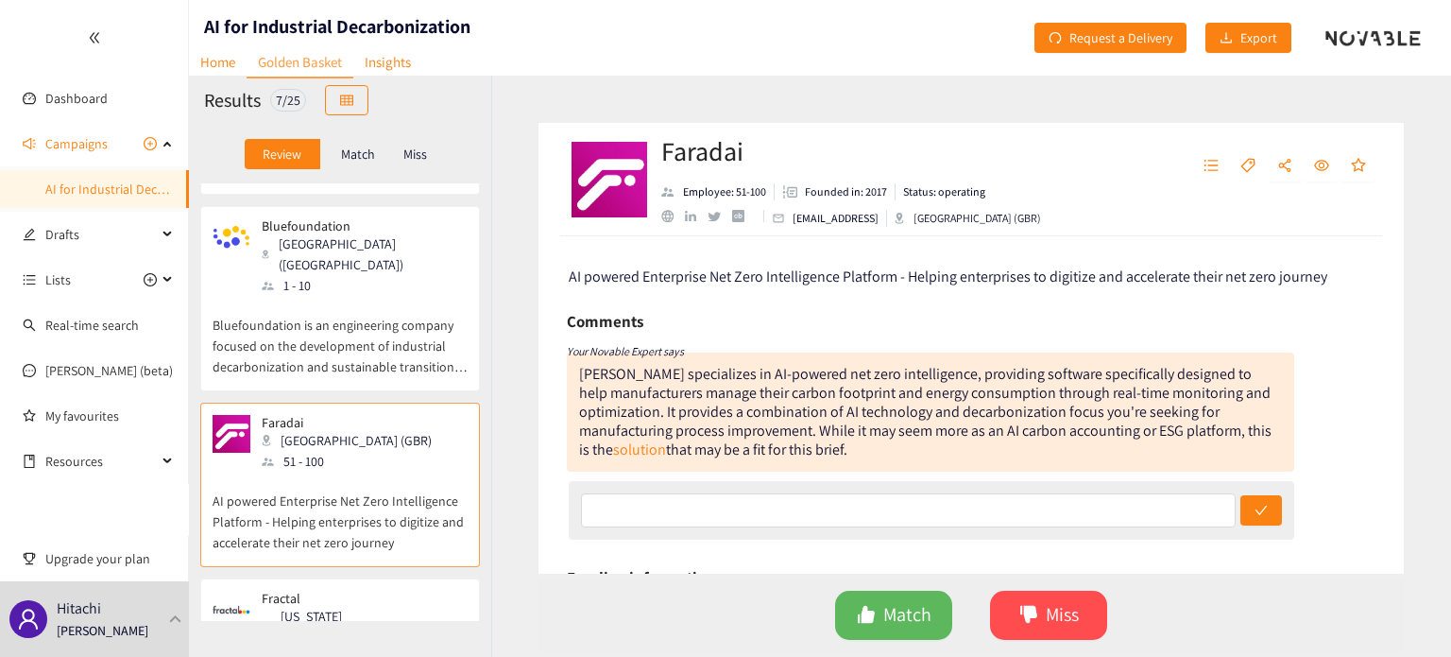
click at [424, 296] on p "Bluefoundation is an engineering company focused on the development of industri…" at bounding box center [340, 336] width 255 height 81
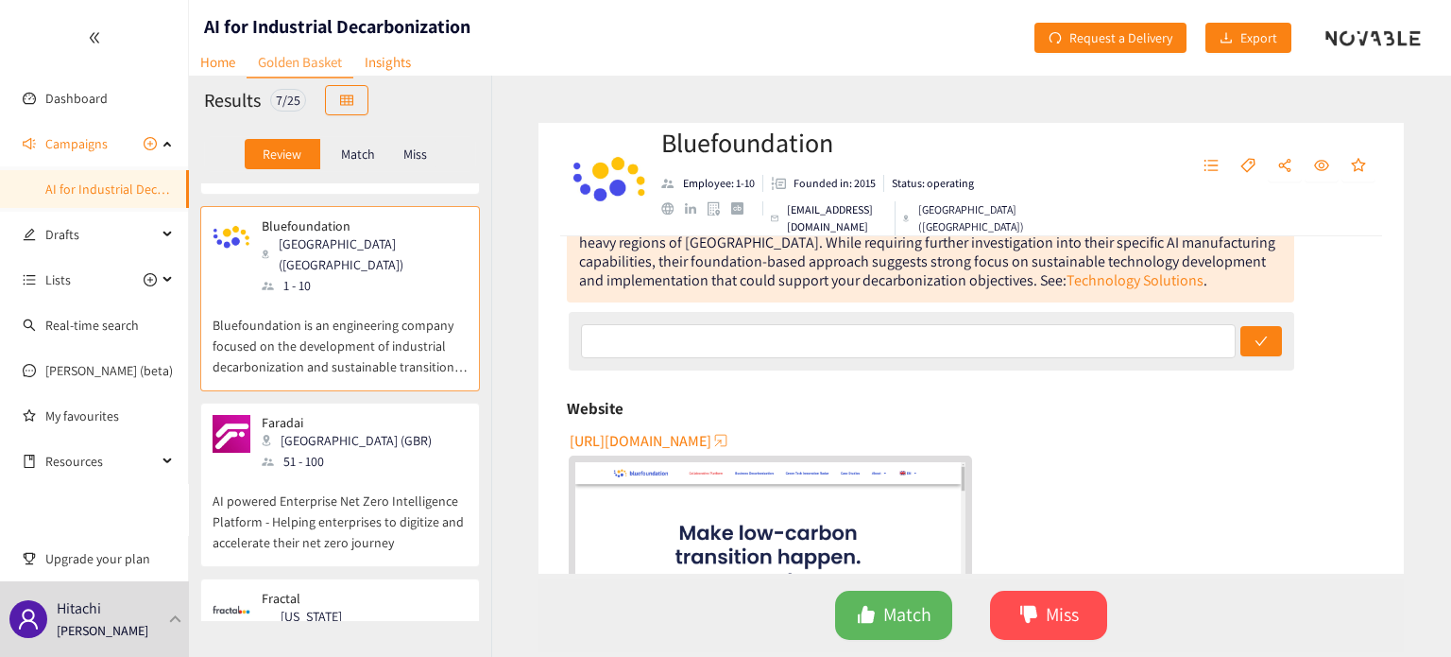
scroll to position [214, 0]
click at [684, 441] on span "[URL][DOMAIN_NAME]" at bounding box center [641, 439] width 142 height 24
